Goal: Task Accomplishment & Management: Use online tool/utility

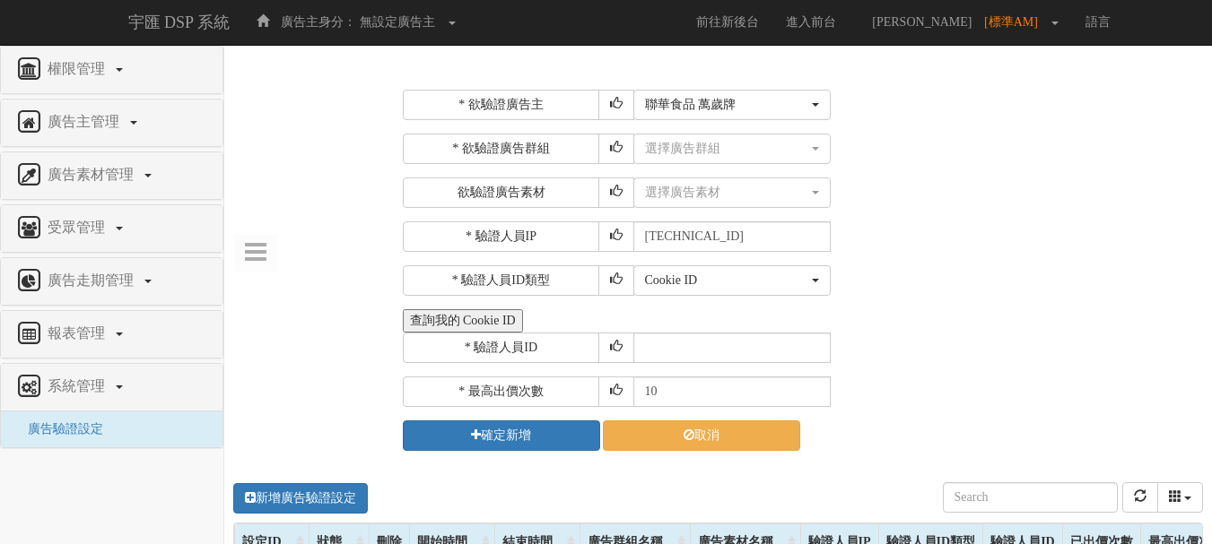
select select "1631"
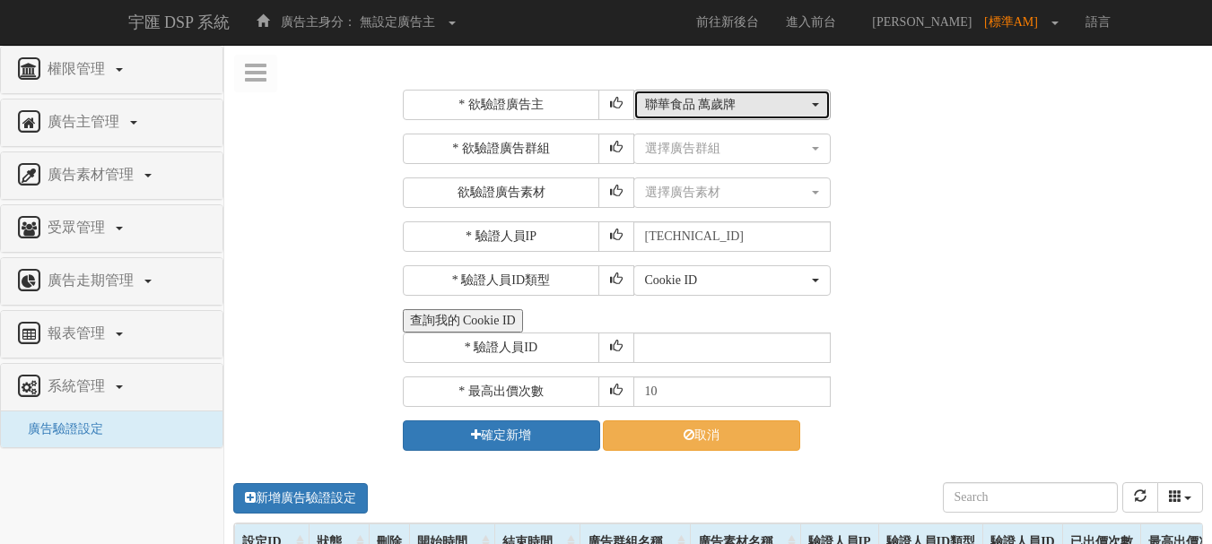
click at [734, 113] on div "聯華食品 萬歲牌" at bounding box center [726, 105] width 163 height 18
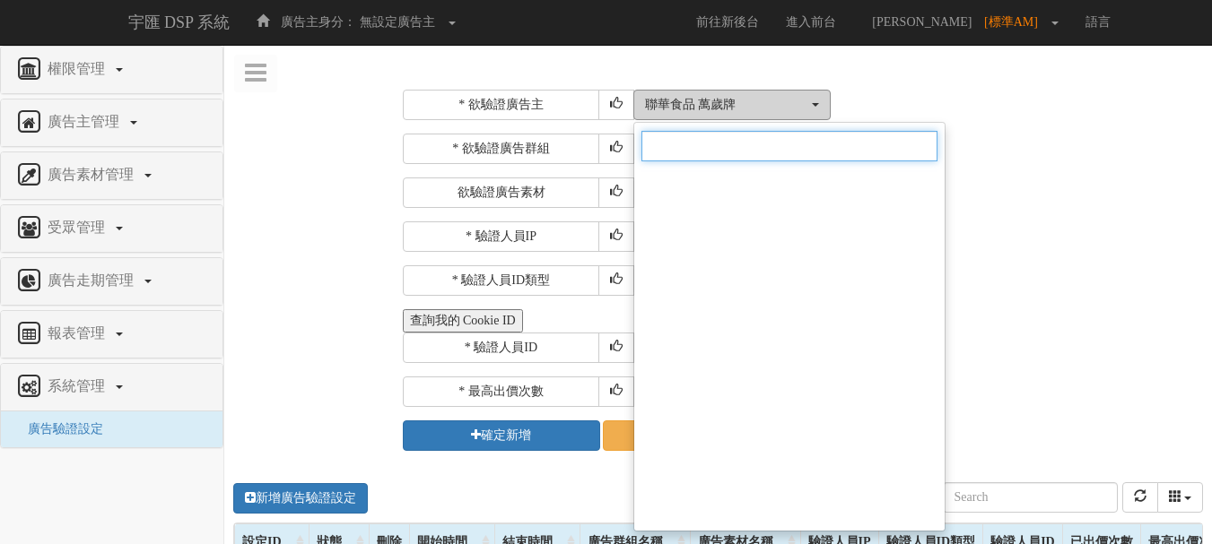
scroll to position [12376, 0]
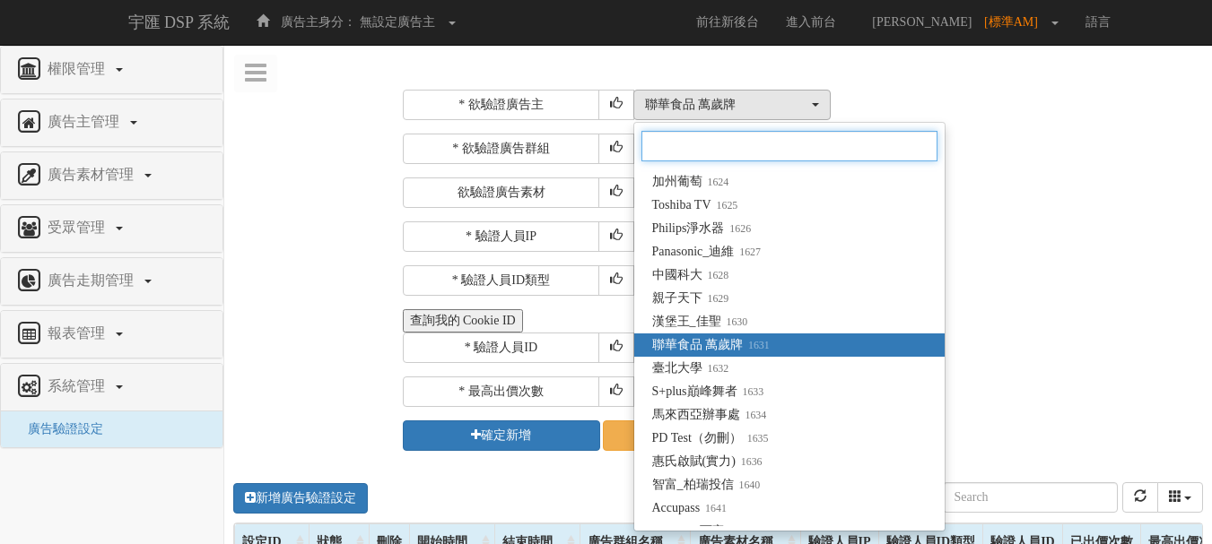
click at [731, 143] on input "Search" at bounding box center [789, 146] width 296 height 30
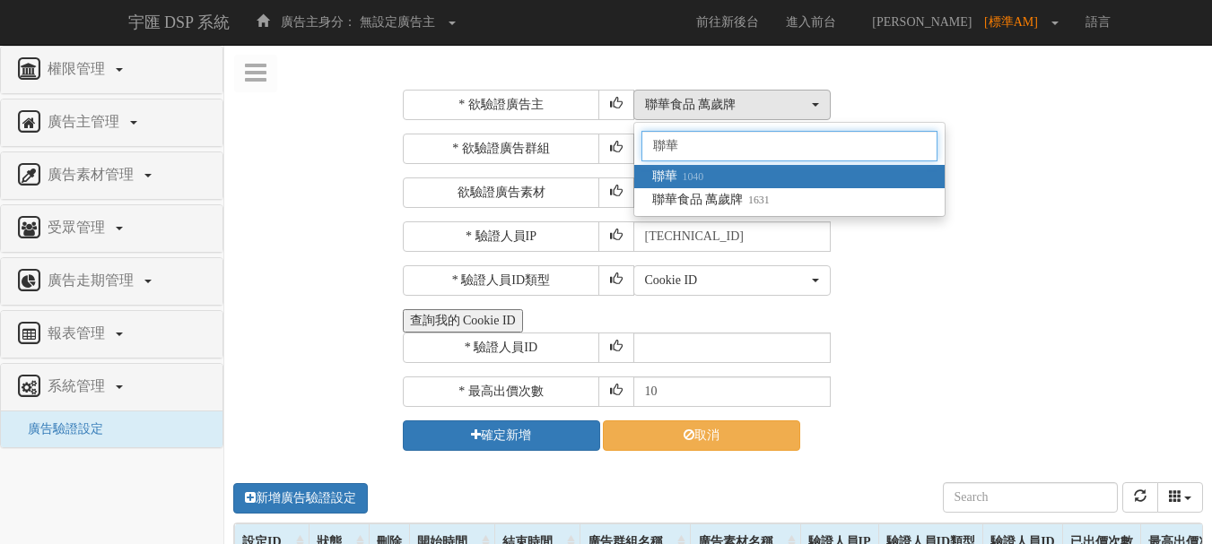
type input "聯華"
click at [741, 172] on link "聯華 1040" at bounding box center [789, 176] width 310 height 23
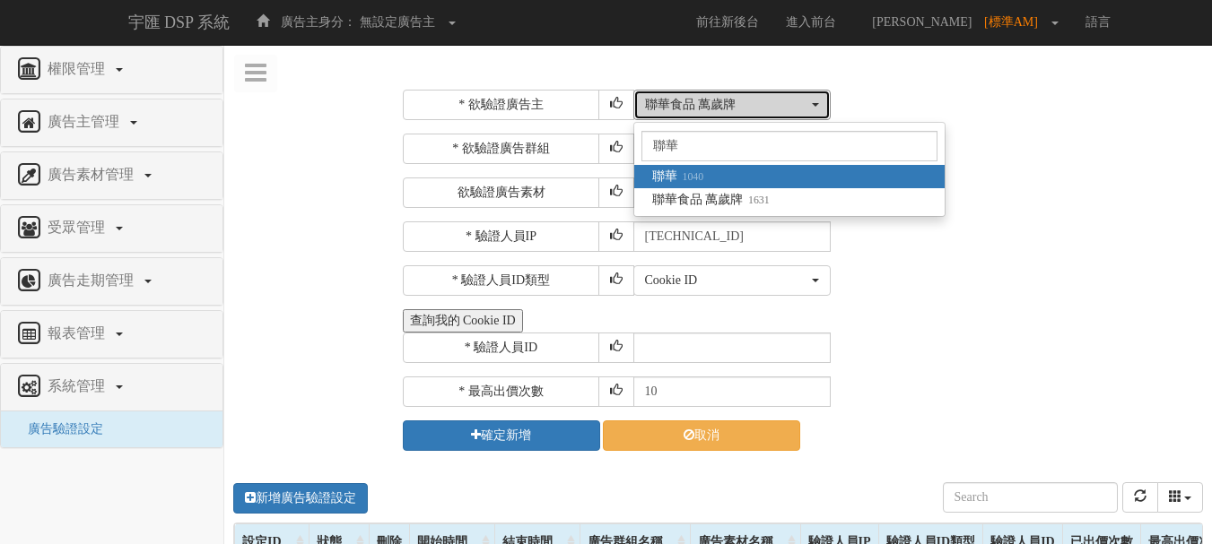
select select "1040"
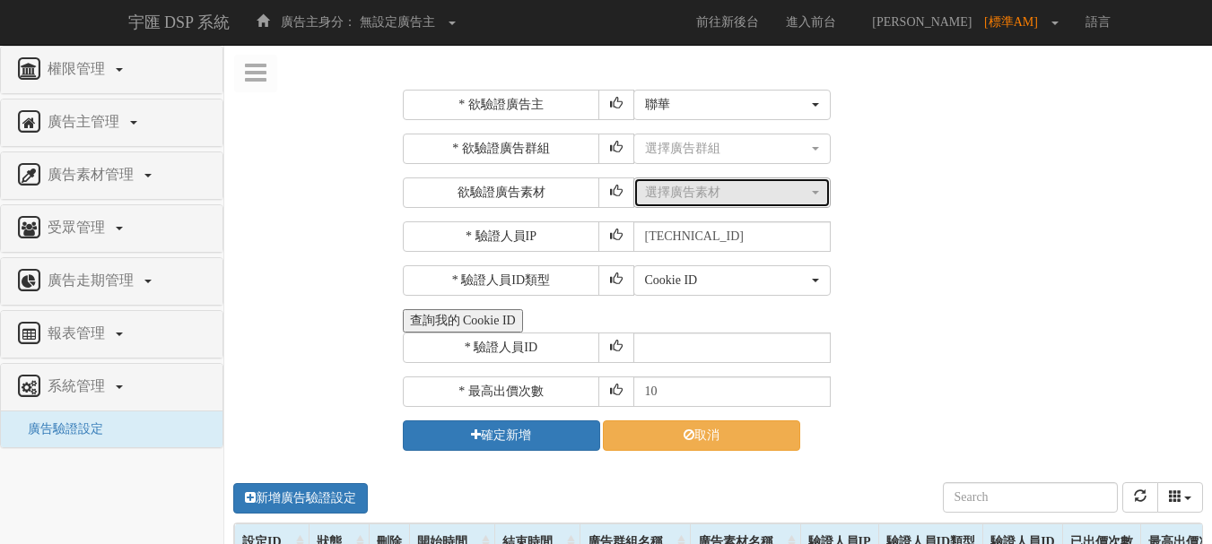
click at [730, 198] on div "選擇廣告素材" at bounding box center [726, 193] width 163 height 18
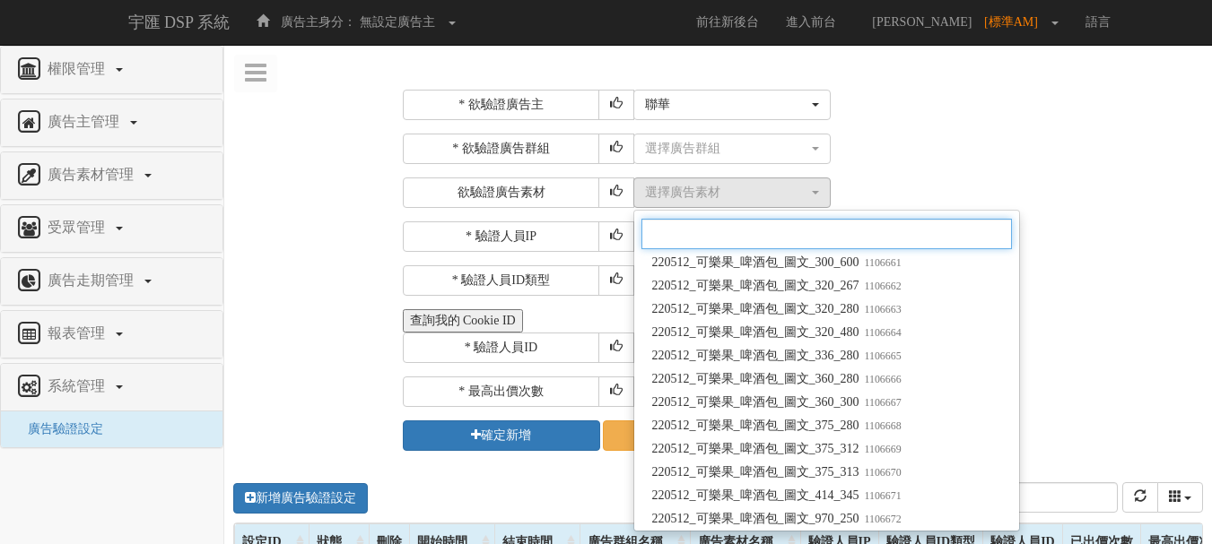
scroll to position [10097, 0]
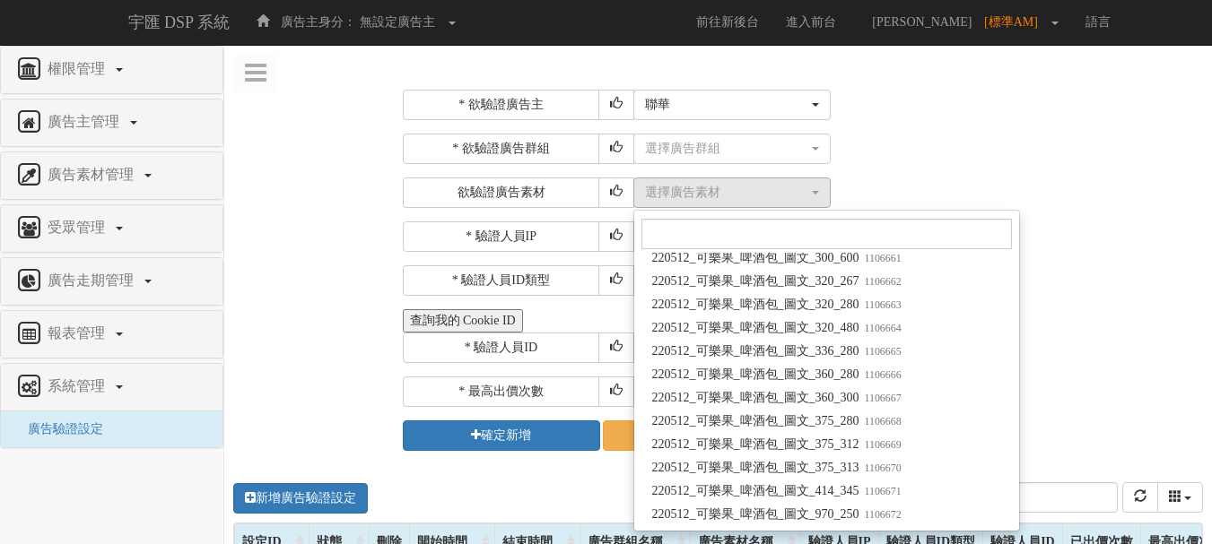
click at [1039, 314] on div "查詢我的 Cookie ID" at bounding box center [801, 320] width 796 height 23
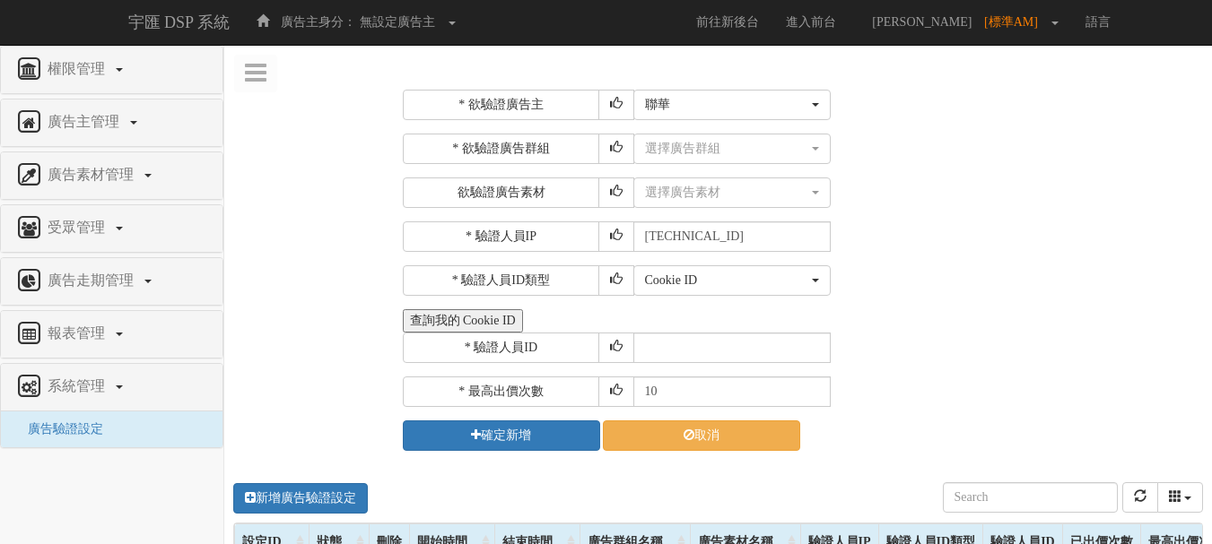
click at [148, 472] on nav "權限管理 新增使用者 修改使用者 廣告主管理 新增廣告主 修改廣告主 廣告主活動 廣告素材管理 廣告素材 素材預約變更 自訂貨架商品 受眾管理 廣告走期管理 …" at bounding box center [112, 295] width 224 height 499
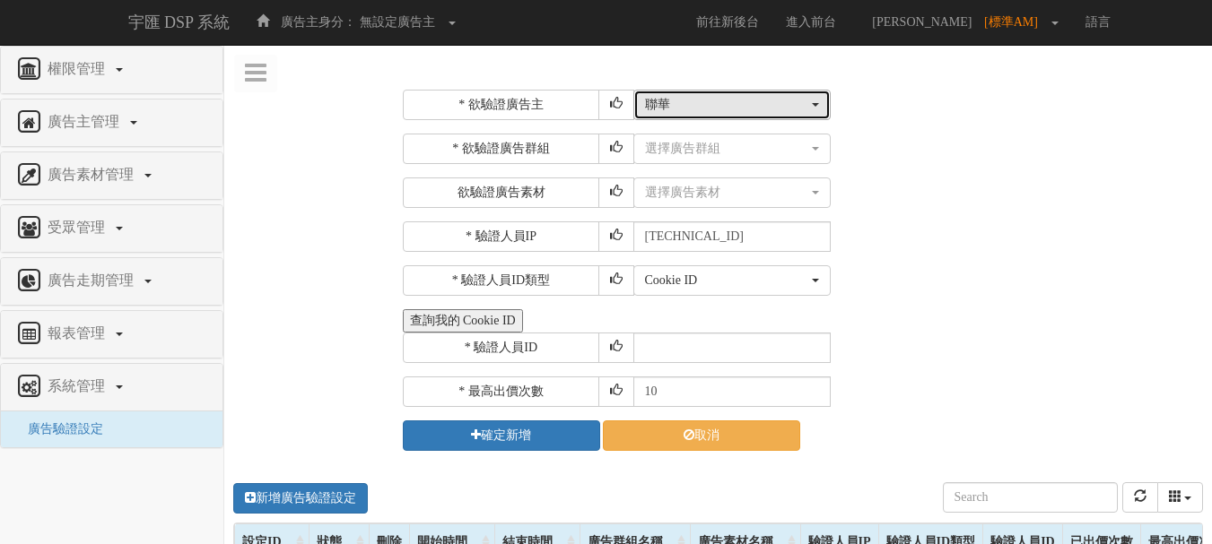
click at [687, 106] on div "聯華" at bounding box center [726, 105] width 163 height 18
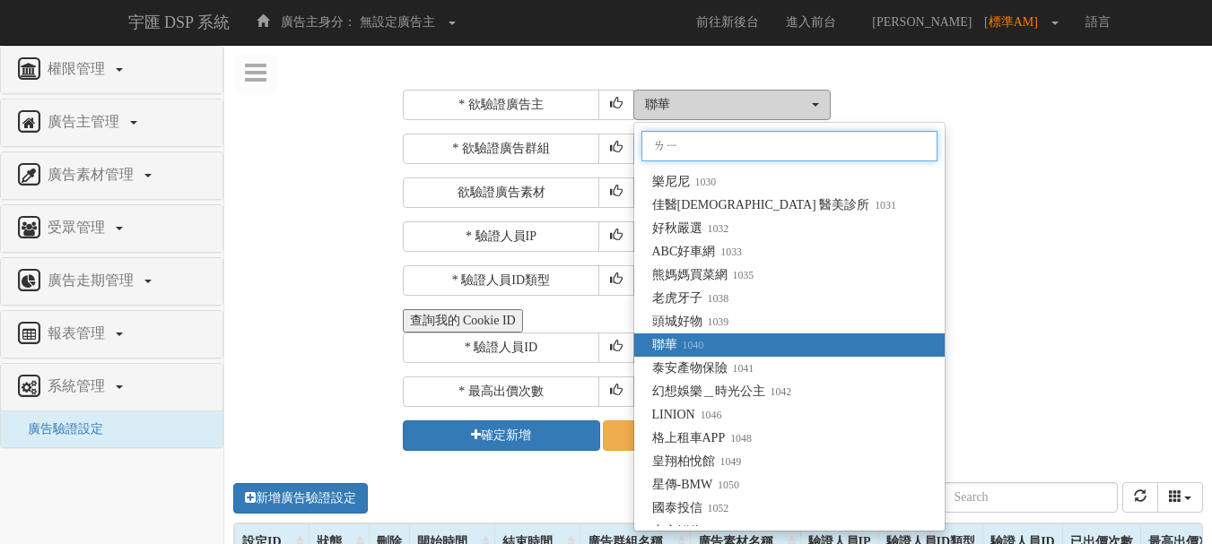
scroll to position [0, 0]
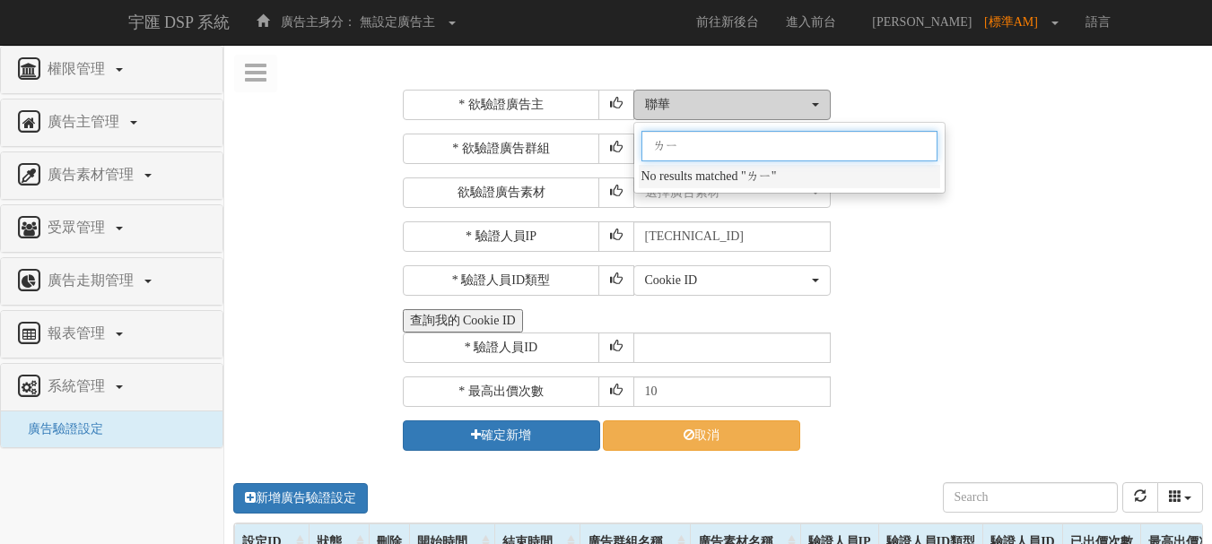
type input "ㄌ"
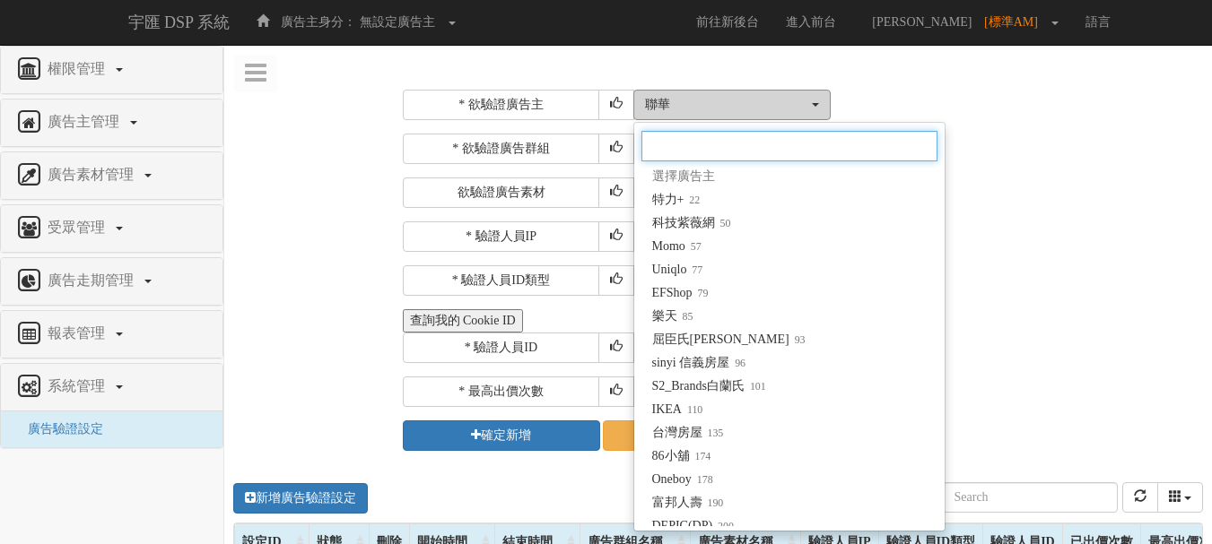
type input "ㄏ"
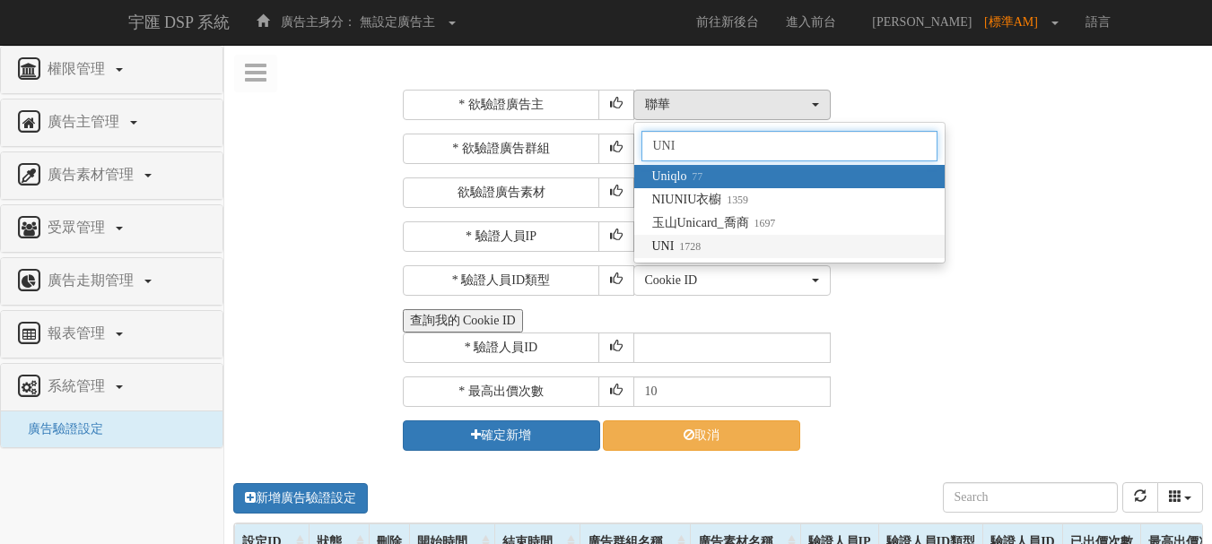
type input "UNI"
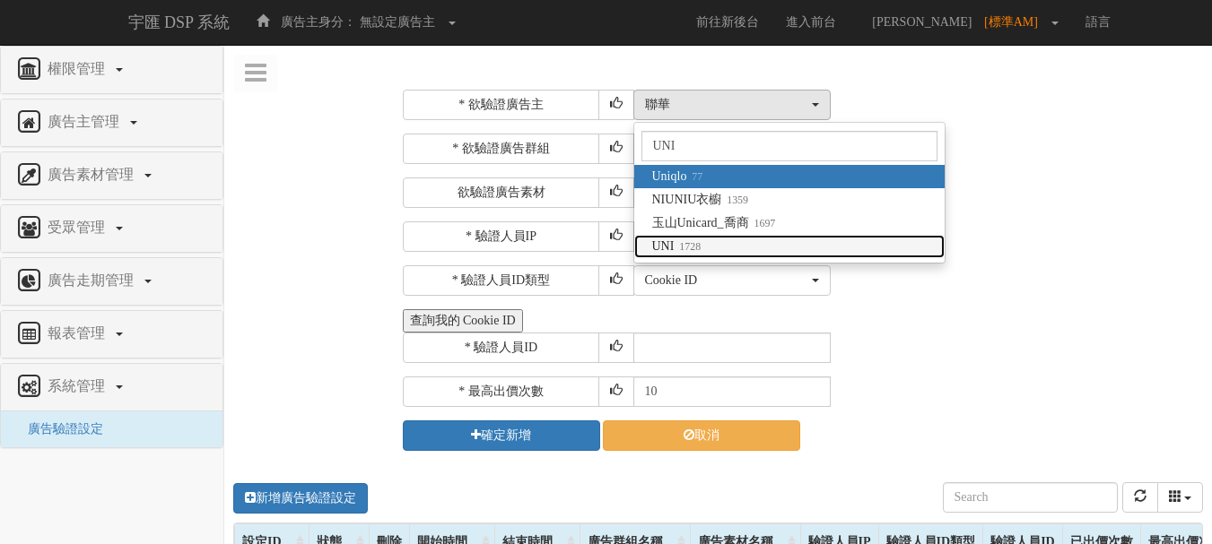
click at [713, 239] on link "UNI 1728" at bounding box center [789, 246] width 310 height 23
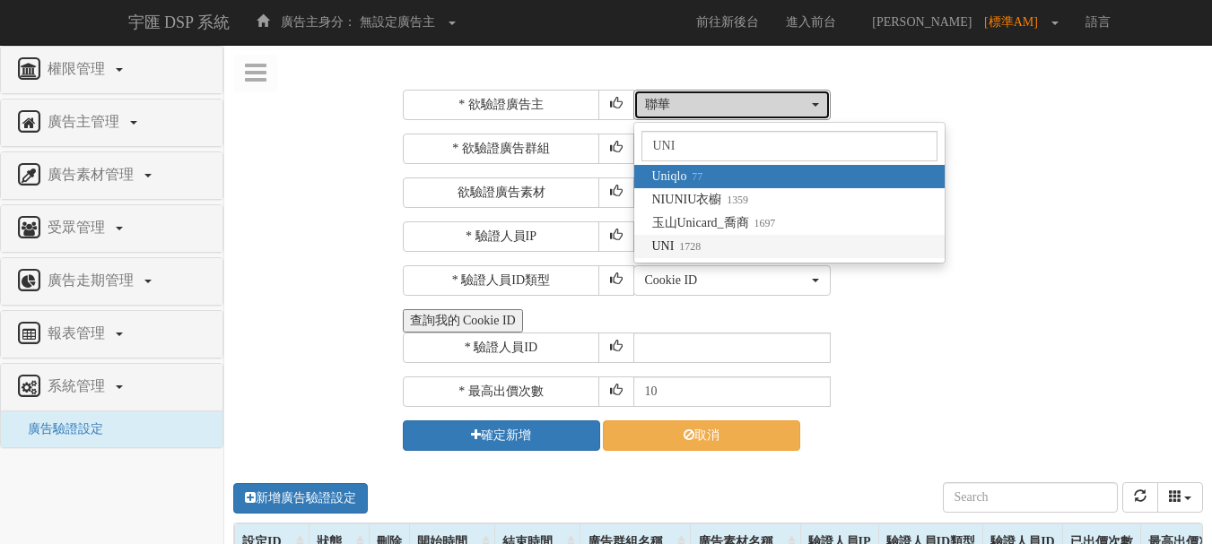
select select "1728"
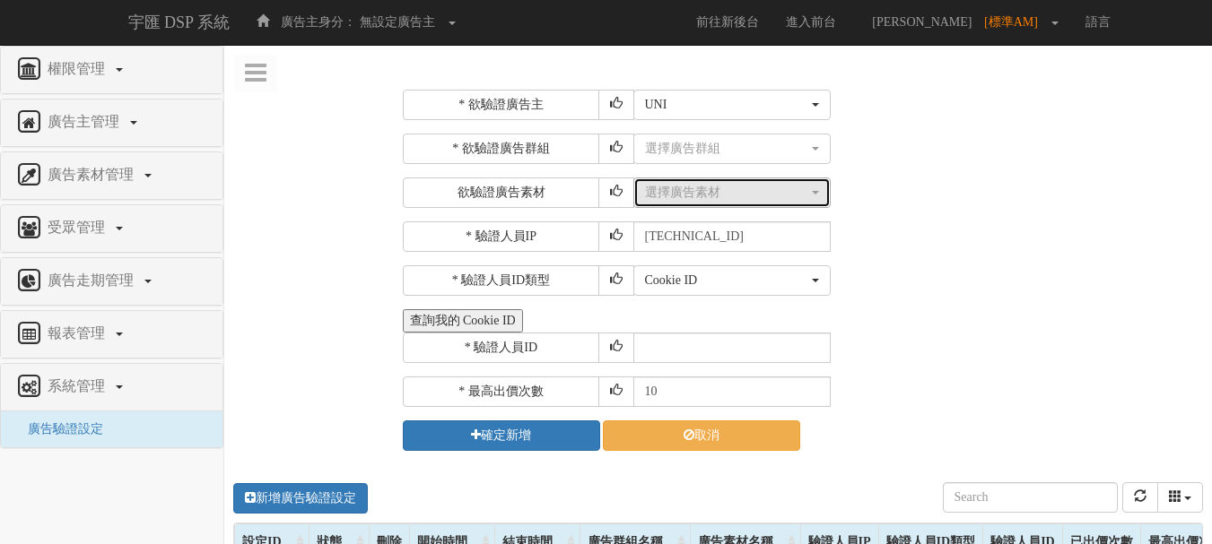
click at [718, 192] on div "選擇廣告素材" at bounding box center [726, 193] width 163 height 18
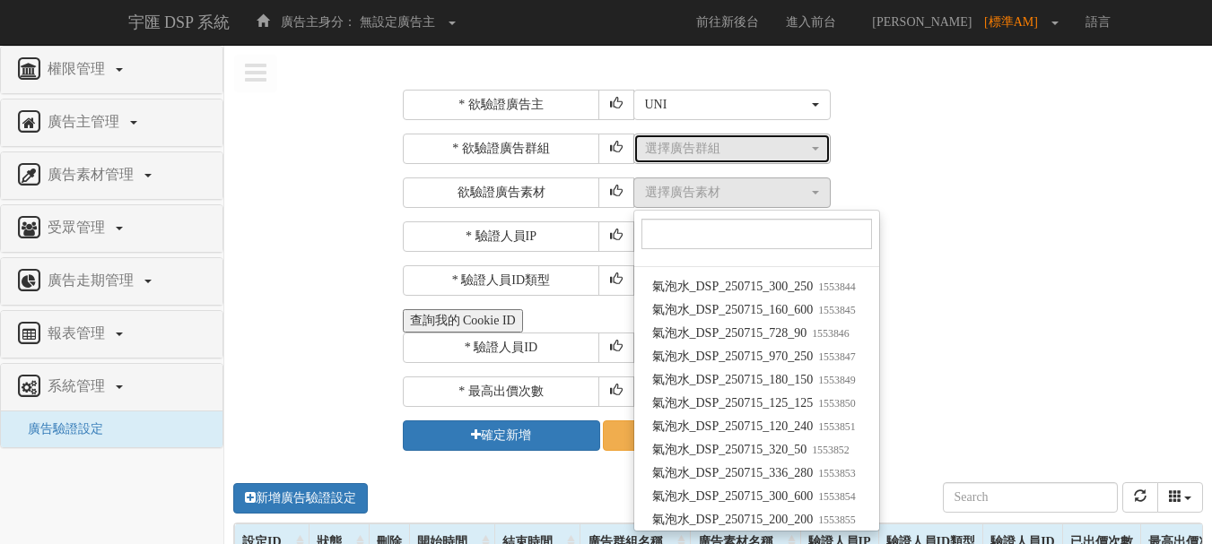
click at [783, 152] on div "選擇廣告群組" at bounding box center [726, 149] width 163 height 18
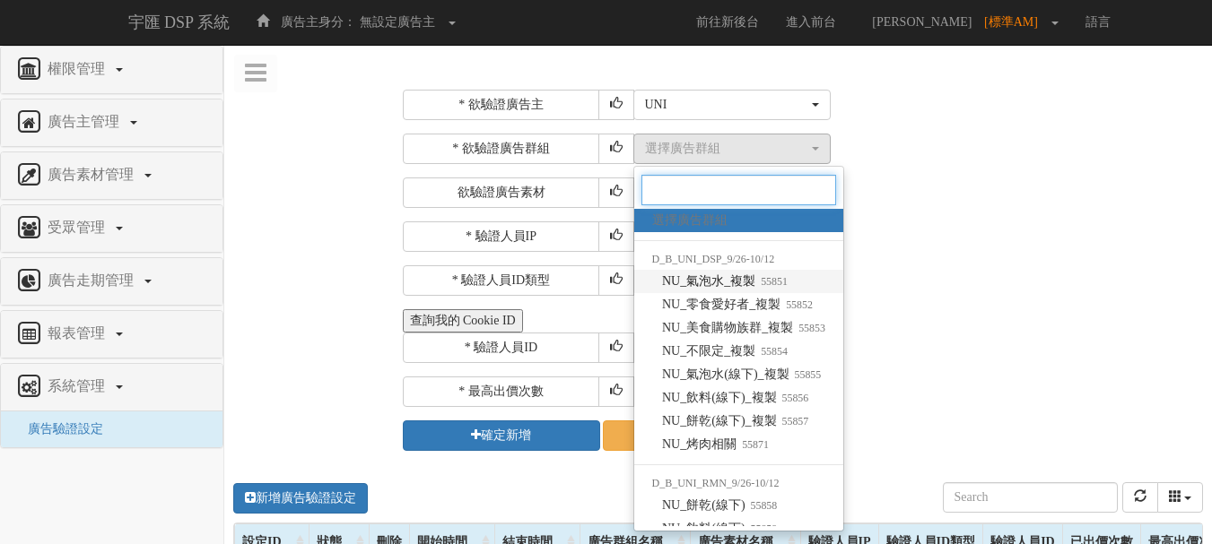
scroll to position [84, 0]
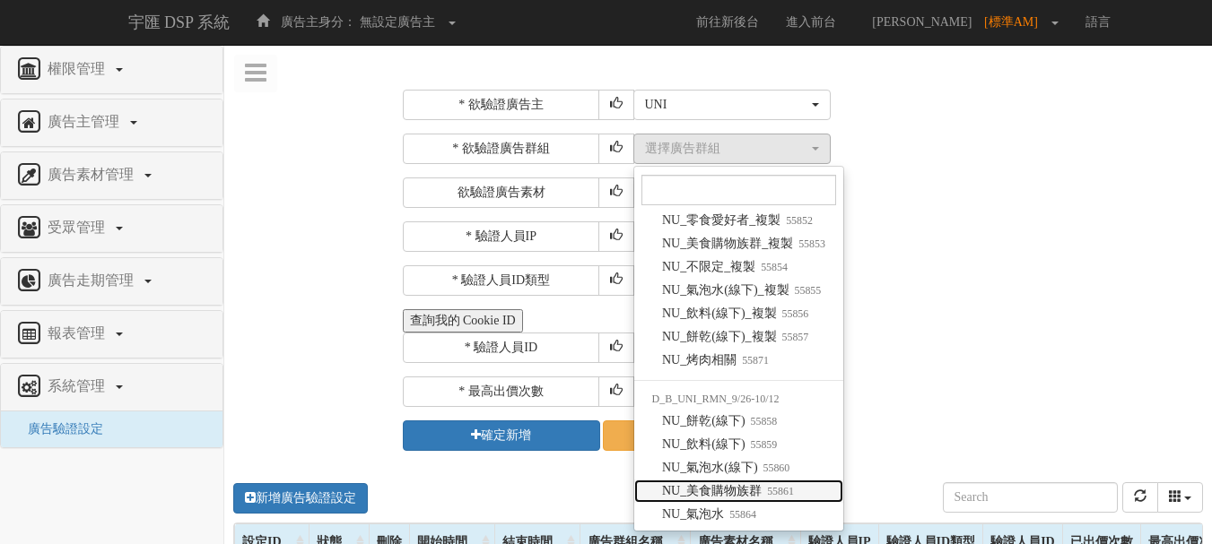
click at [761, 483] on span "NU_美食購物族群 55861" at bounding box center [728, 492] width 132 height 18
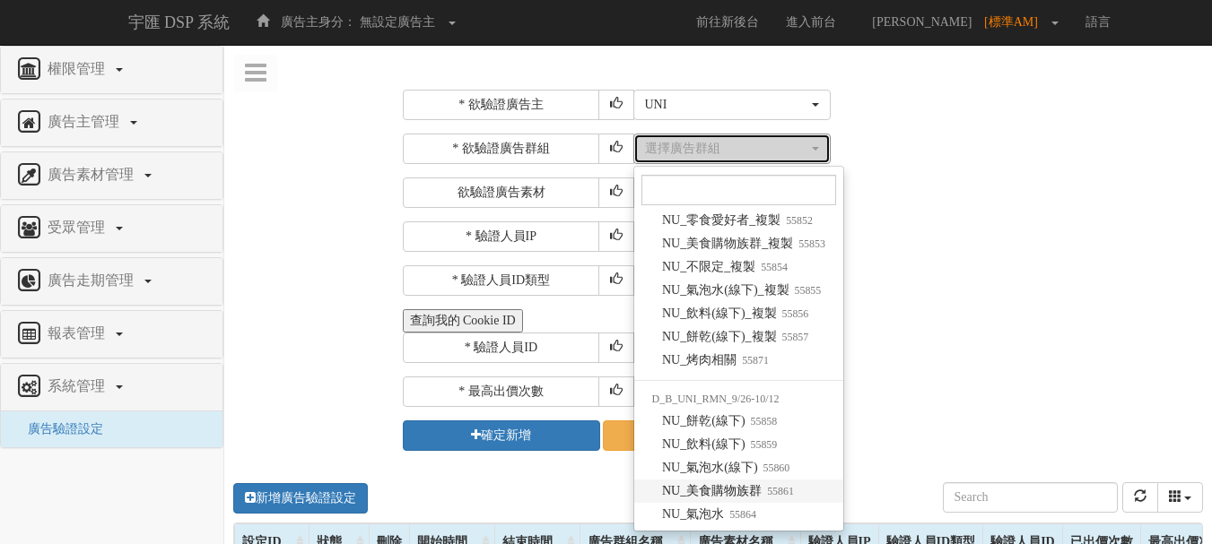
select select "55861"
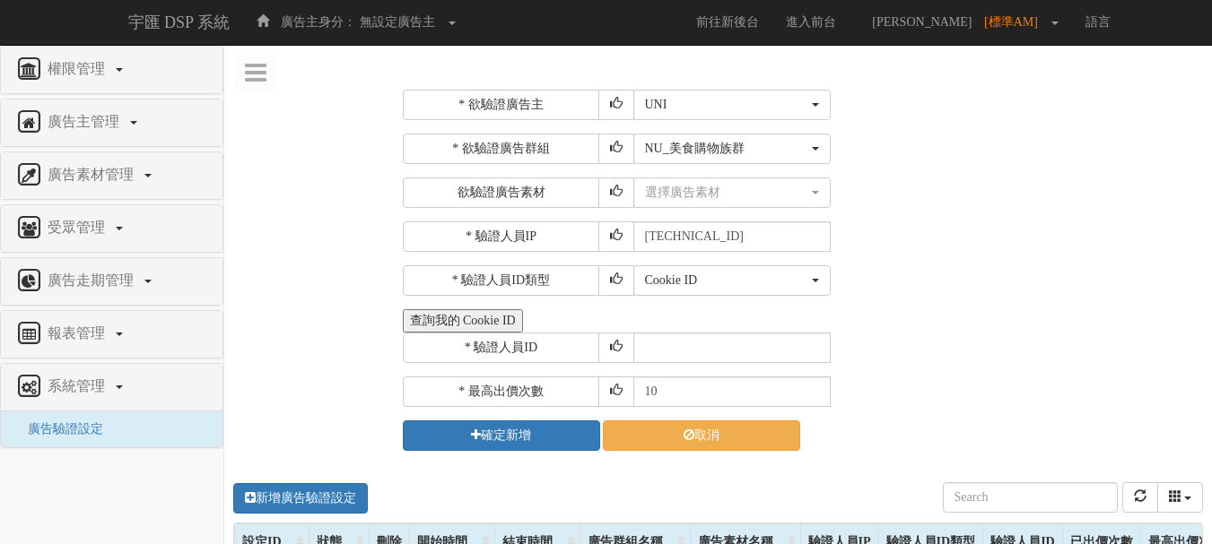
click at [928, 303] on div "* 欲驗證廣告主 選擇廣告主 特力+ 科技紫薇網 Momo Uniqlo EFShop 樂天 屈臣氏[PERSON_NAME] sinyi 信義房屋 S2_B…" at bounding box center [801, 270] width 796 height 361
click at [145, 496] on nav "權限管理 新增使用者 修改使用者 廣告主管理 新增廣告主 修改廣告主 廣告主活動 廣告素材管理 廣告素材 素材預約變更 自訂貨架商品 受眾管理 廣告走期管理 …" at bounding box center [112, 295] width 224 height 499
